Goal: Task Accomplishment & Management: Use online tool/utility

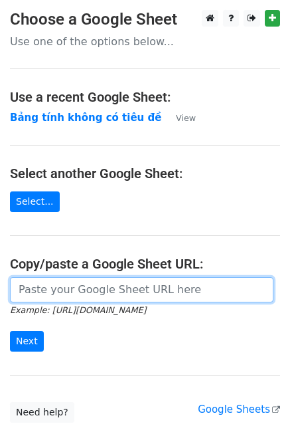
click at [82, 285] on input "url" at bounding box center [142, 289] width 264 height 25
paste input "https://docs.google.com/spreadsheets/d/12wH8yZYjzFxwEsg55R7cy1YNYYAAubhcIbXHyey…"
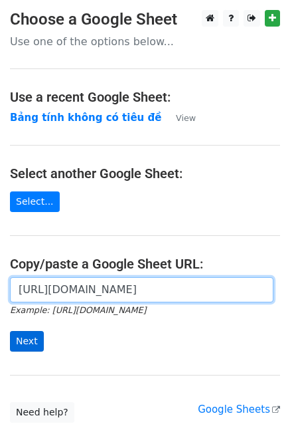
type input "https://docs.google.com/spreadsheets/d/12wH8yZYjzFxwEsg55R7cy1YNYYAAubhcIbXHyey…"
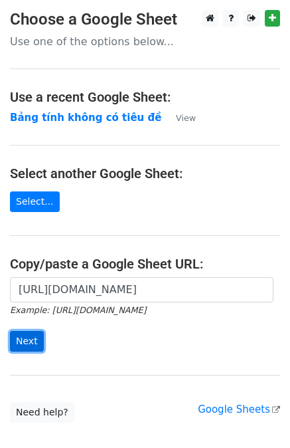
click at [37, 344] on input "Next" at bounding box center [27, 341] width 34 height 21
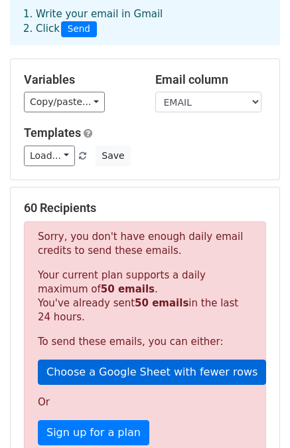
scroll to position [66, 0]
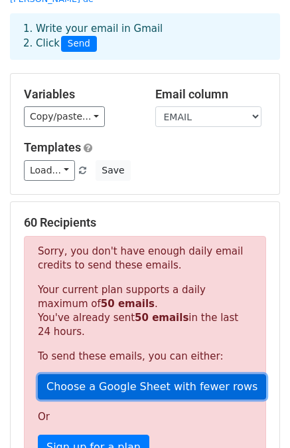
click at [156, 374] on link "Choose a Google Sheet with fewer rows" at bounding box center [152, 386] width 229 height 25
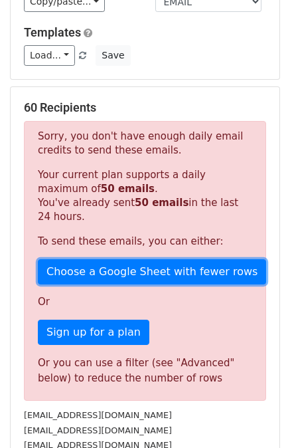
scroll to position [199, 0]
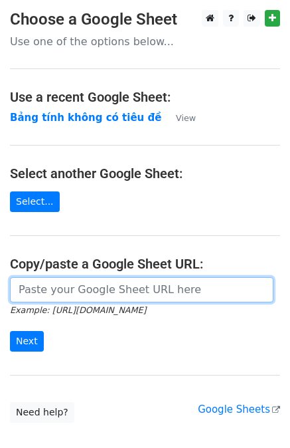
click at [118, 288] on input "url" at bounding box center [142, 289] width 264 height 25
paste input "[URL][DOMAIN_NAME]"
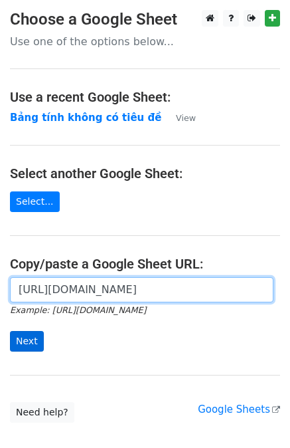
type input "https://docs.google.com/spreadsheets/d/11kH0CZ96eJY0F0Rc0KtRYI5_WhC982Zf9Z2dLj0…"
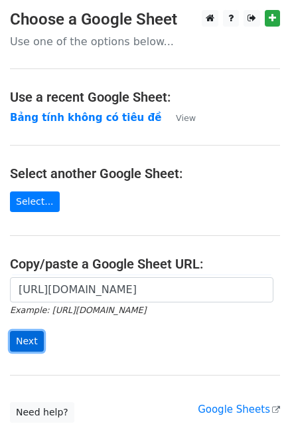
scroll to position [0, 0]
click at [29, 348] on input "Next" at bounding box center [27, 341] width 34 height 21
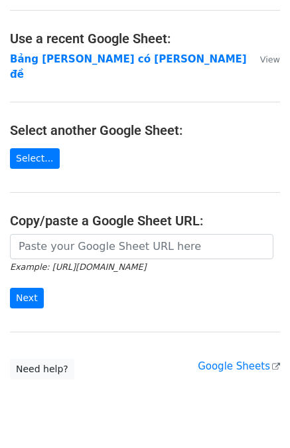
scroll to position [133, 0]
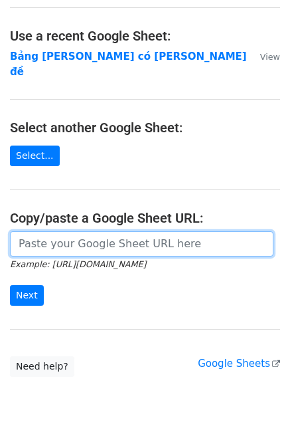
click at [88, 233] on input "url" at bounding box center [142, 243] width 264 height 25
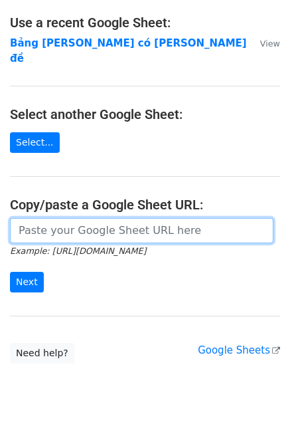
scroll to position [151, 0]
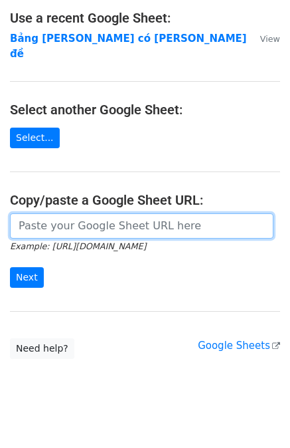
paste input "https://docs.google.com/spreadsheets/d/11kH0CZ96eJY0F0Rc0KtRYI5_WhC982Zf9Z2dLj0…"
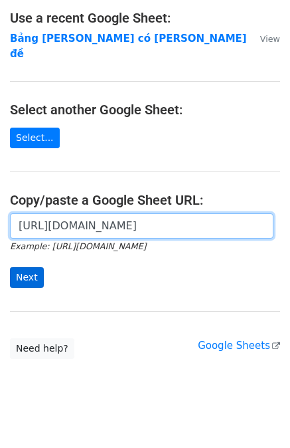
type input "https://docs.google.com/spreadsheets/d/11kH0CZ96eJY0F0Rc0KtRYI5_WhC982Zf9Z2dLj0…"
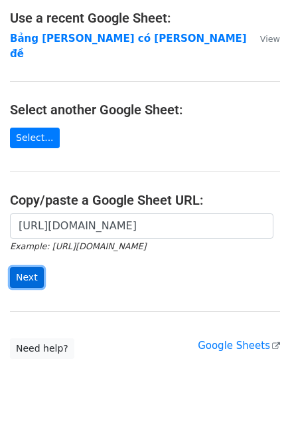
scroll to position [0, 0]
click at [35, 267] on input "Next" at bounding box center [27, 277] width 34 height 21
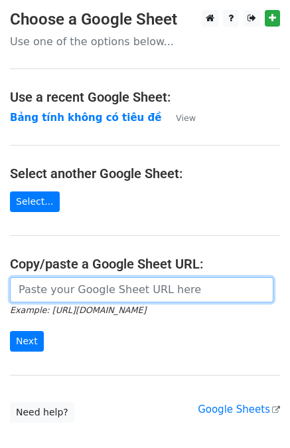
click at [59, 287] on input "url" at bounding box center [142, 289] width 264 height 25
paste input "https://docs.google.com/spreadsheets/d/11kH0CZ96eJY0F0Rc0KtRYI5_WhC982Zf9Z2dLj0…"
type input "https://docs.google.com/spreadsheets/d/11kH0CZ96eJY0F0Rc0KtRYI5_WhC982Zf9Z2dLj0…"
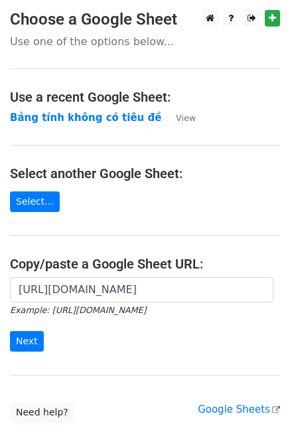
scroll to position [0, 0]
click at [21, 337] on input "Next" at bounding box center [27, 341] width 34 height 21
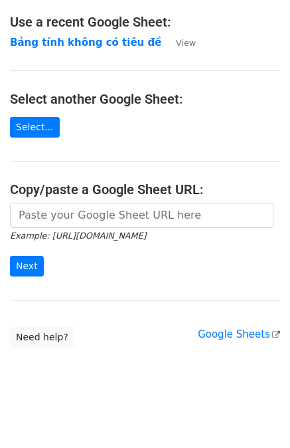
scroll to position [151, 0]
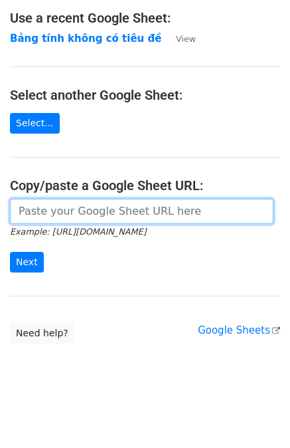
click at [117, 216] on input "url" at bounding box center [142, 211] width 264 height 25
paste input "ENACTUS FTU HANOI | THÔNG TIN THAM DỰ SỰ KIỆN SINH NHẬT"
type input "ENACTUS FTU HANOI | THÔNG TIN THAM DỰ SỰ KIỆN SINH NHẬT"
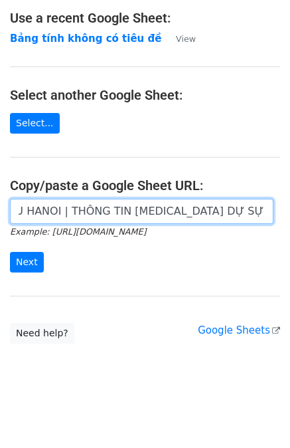
scroll to position [0, 0]
drag, startPoint x: 267, startPoint y: 211, endPoint x: -59, endPoint y: 227, distance: 326.8
click at [0, 227] on html "× Your current MergeMail user ( huyentt.enactusftu@gmail.com ) cannot access th…" at bounding box center [145, 149] width 290 height 601
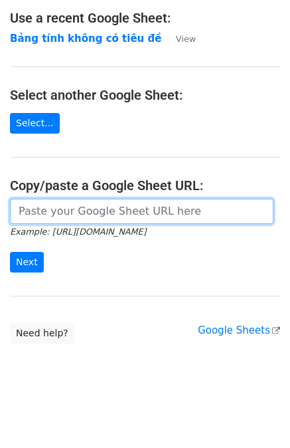
paste input "https://docs.google.com/spreadsheets/d/12wH8yZYjzFxwEsg55R7cy1YNYYAAubhcIbXHyey…"
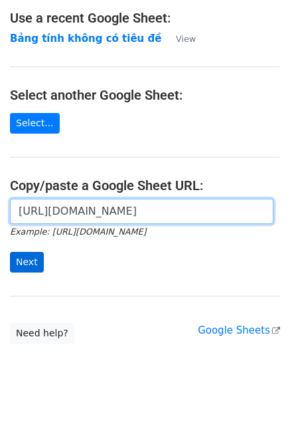
type input "https://docs.google.com/spreadsheets/d/12wH8yZYjzFxwEsg55R7cy1YNYYAAubhcIbXHyey…"
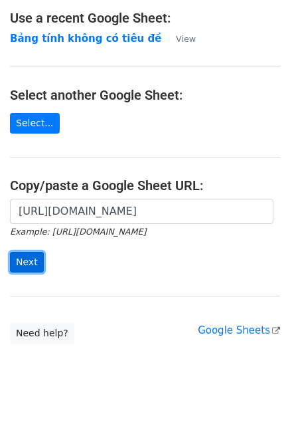
click at [37, 258] on input "Next" at bounding box center [27, 262] width 34 height 21
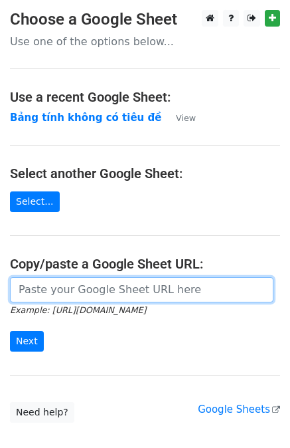
click at [92, 282] on input "url" at bounding box center [142, 289] width 264 height 25
paste input "https://docs.google.com/spreadsheets/d/11kH0CZ96eJY0F0Rc0KtRYI5_WhC982Zf9Z2dLj0…"
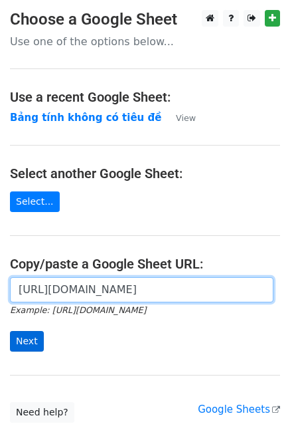
type input "https://docs.google.com/spreadsheets/d/11kH0CZ96eJY0F0Rc0KtRYI5_WhC982Zf9Z2dLj0…"
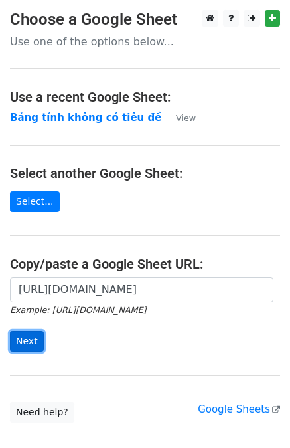
scroll to position [0, 0]
click at [35, 342] on input "Next" at bounding box center [27, 341] width 34 height 21
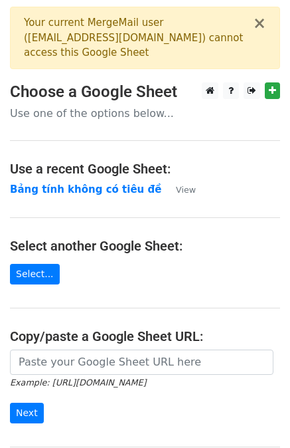
click at [235, 38] on div "Your current MergeMail user ( [EMAIL_ADDRESS][DOMAIN_NAME] ) cannot access this…" at bounding box center [138, 37] width 229 height 45
click at [262, 23] on button "×" at bounding box center [259, 23] width 13 height 16
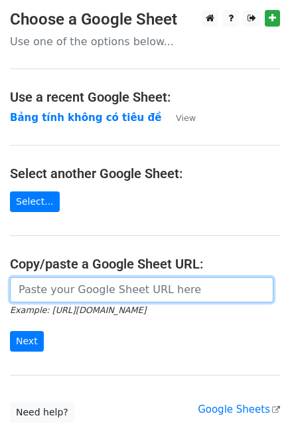
click at [115, 284] on input "url" at bounding box center [142, 289] width 264 height 25
paste input "[URL][DOMAIN_NAME]"
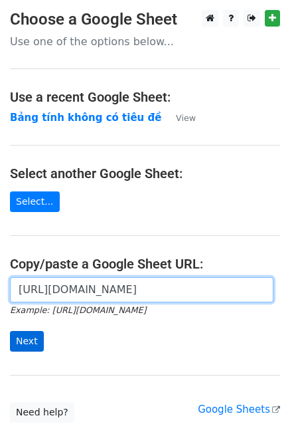
type input "[URL][DOMAIN_NAME]"
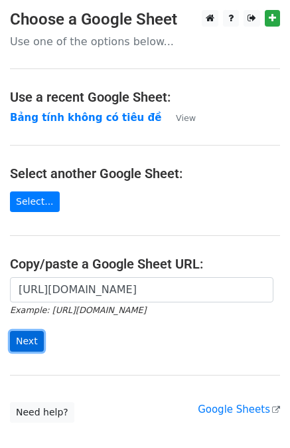
scroll to position [0, 0]
click at [35, 336] on input "Next" at bounding box center [27, 341] width 34 height 21
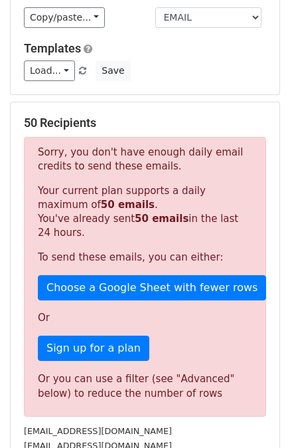
scroll to position [133, 0]
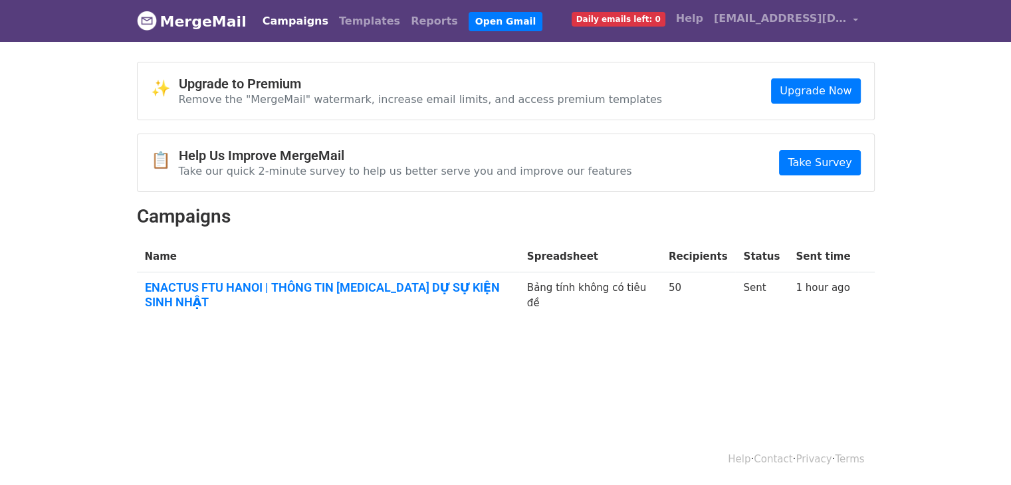
click at [202, 25] on link "MergeMail" at bounding box center [192, 21] width 110 height 28
click at [731, 11] on span "[EMAIL_ADDRESS][DOMAIN_NAME]" at bounding box center [780, 19] width 133 height 16
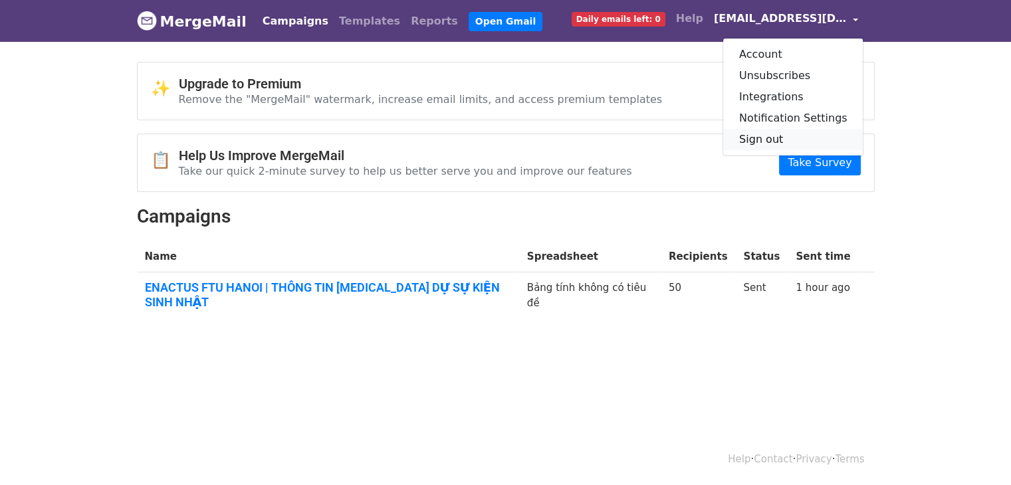
click at [770, 139] on link "Sign out" at bounding box center [793, 139] width 140 height 21
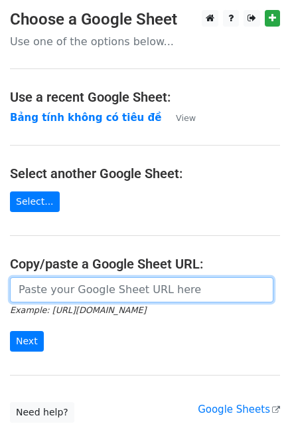
click at [69, 299] on input "url" at bounding box center [142, 289] width 264 height 25
paste input "https://docs.google.com/spreadsheets/d/11kH0CZ96eJY0F0Rc0KtRYI5_WhC982Zf9Z2dLj0…"
type input "https://docs.google.com/spreadsheets/d/11kH0CZ96eJY0F0Rc0KtRYI5_WhC982Zf9Z2dLj0…"
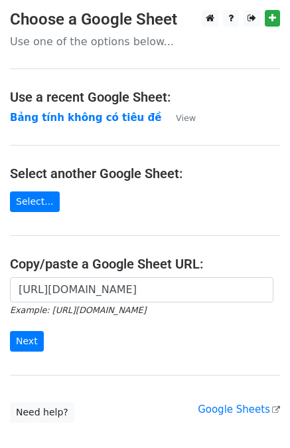
scroll to position [0, 0]
click at [33, 338] on input "Next" at bounding box center [27, 341] width 34 height 21
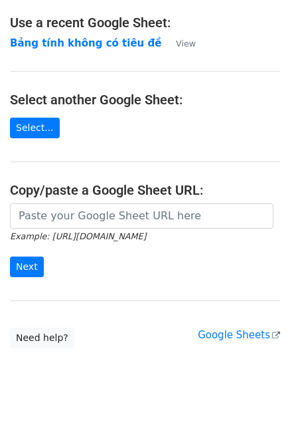
scroll to position [151, 0]
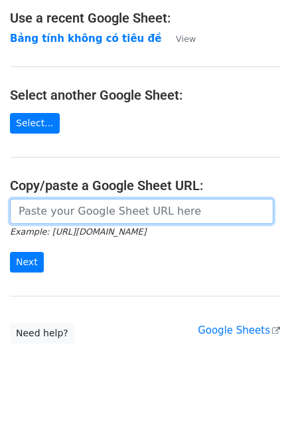
click at [126, 212] on input "url" at bounding box center [142, 211] width 264 height 25
drag, startPoint x: 126, startPoint y: 212, endPoint x: 134, endPoint y: 200, distance: 14.8
drag, startPoint x: 134, startPoint y: 200, endPoint x: 160, endPoint y: 207, distance: 26.1
paste input "[URL][DOMAIN_NAME]"
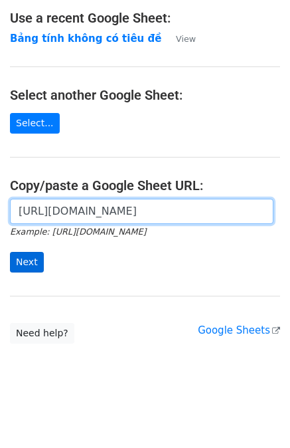
type input "[URL][DOMAIN_NAME]"
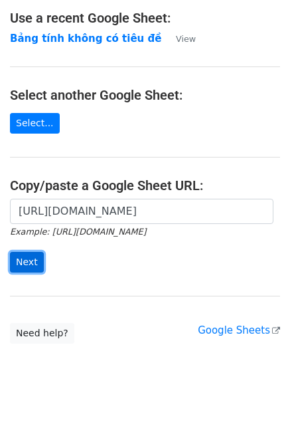
click at [21, 259] on input "Next" at bounding box center [27, 262] width 34 height 21
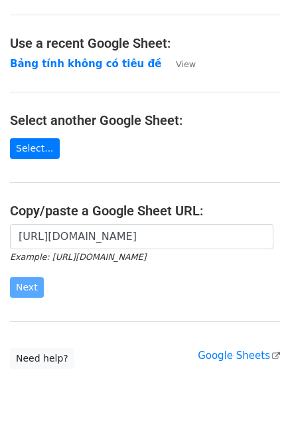
scroll to position [18, 0]
